Goal: Navigation & Orientation: Find specific page/section

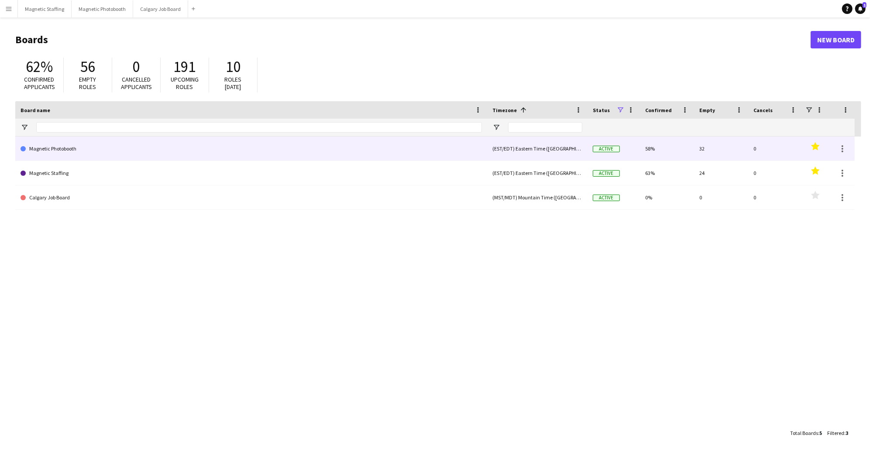
click at [93, 154] on link "Magnetic Photobooth" at bounding box center [251, 149] width 461 height 24
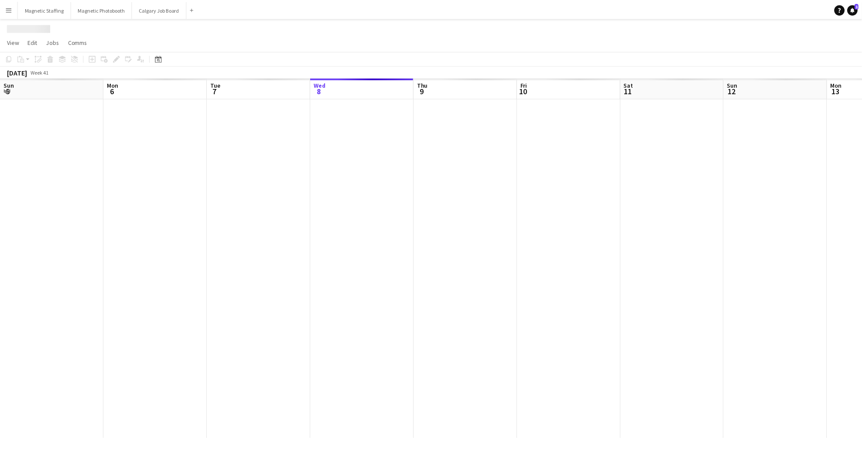
scroll to position [0, 208]
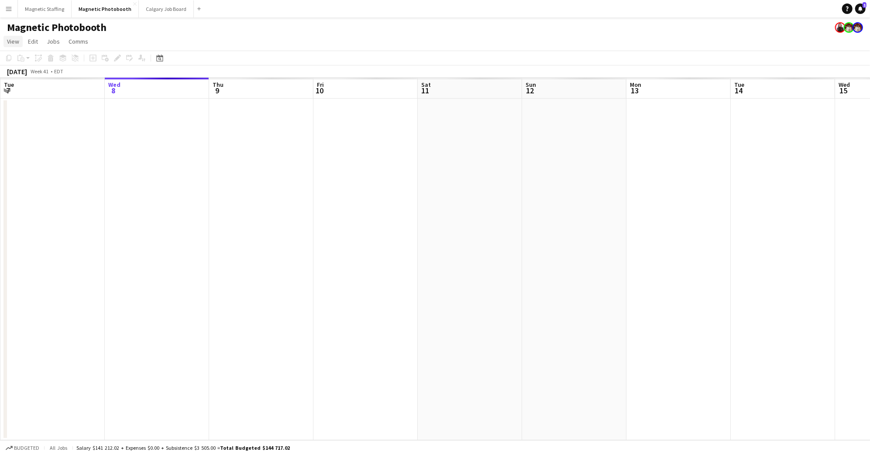
click at [13, 41] on span "View" at bounding box center [13, 42] width 12 height 8
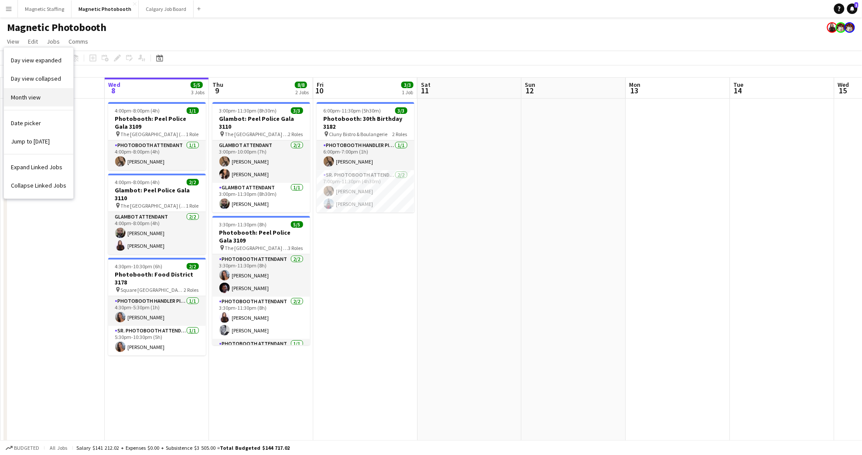
click at [38, 94] on span "Month view" at bounding box center [26, 97] width 30 height 8
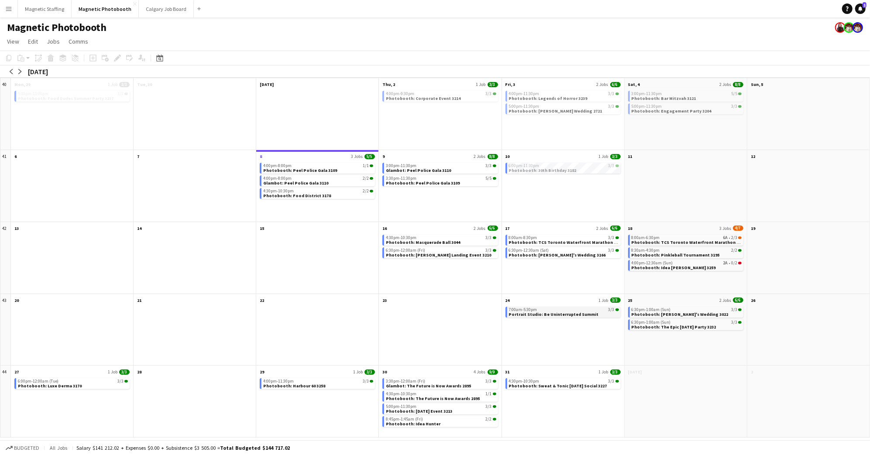
click at [560, 310] on div "7:00am-5:30pm 3/3" at bounding box center [564, 310] width 110 height 4
click at [552, 311] on div "7:00am-5:30pm 3/3" at bounding box center [563, 311] width 109 height 4
click at [15, 42] on span "View" at bounding box center [13, 42] width 12 height 8
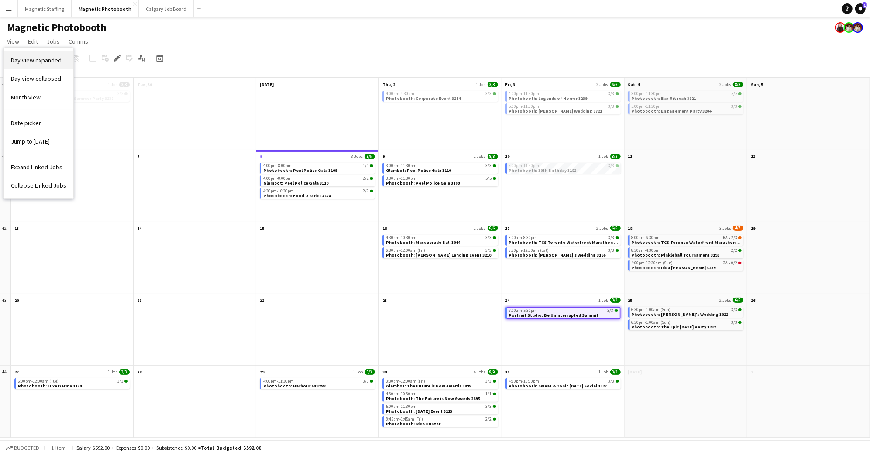
click at [33, 64] on span "Day view expanded" at bounding box center [36, 60] width 51 height 8
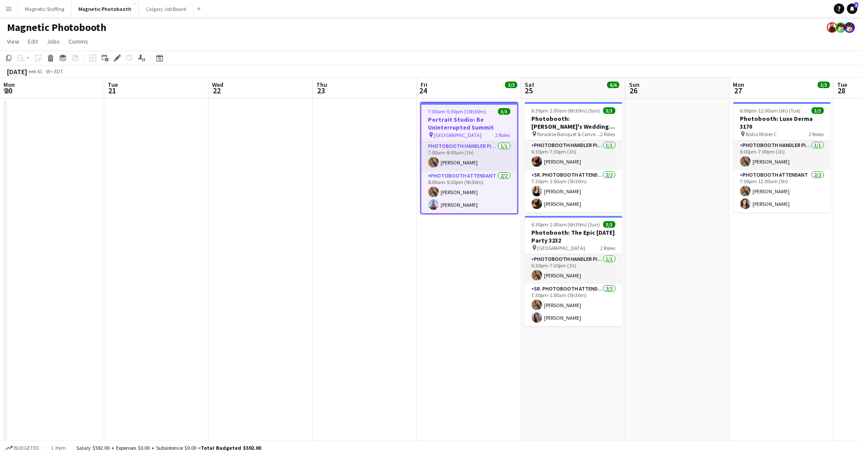
scroll to position [0, 300]
